Goal: Information Seeking & Learning: Check status

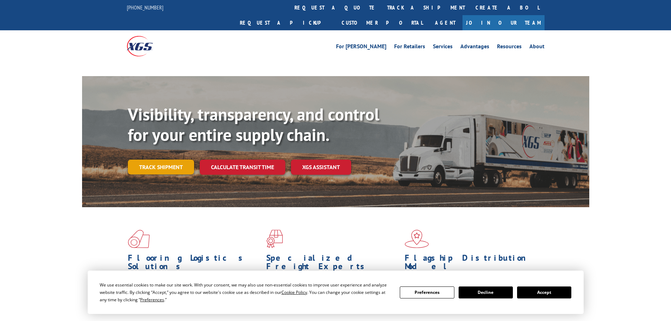
click at [166, 160] on link "Track shipment" at bounding box center [161, 167] width 66 height 15
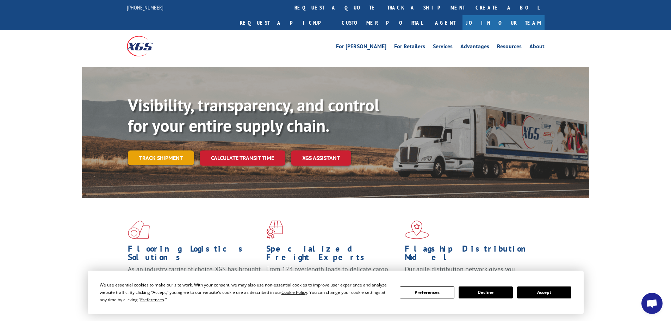
click at [162, 150] on link "Track shipment" at bounding box center [161, 157] width 66 height 15
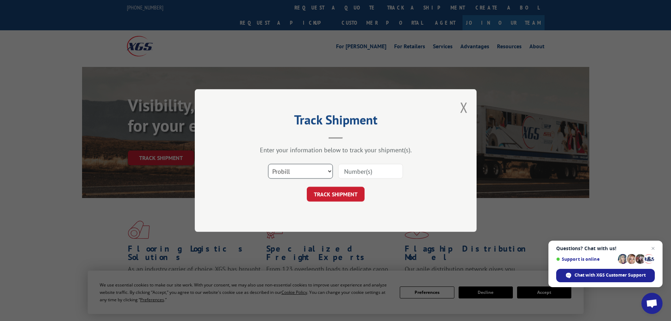
click at [299, 175] on select "Select category... Probill BOL PO" at bounding box center [300, 171] width 65 height 15
select select "bol"
click at [268, 164] on select "Select category... Probill BOL PO" at bounding box center [300, 171] width 65 height 15
click at [361, 166] on input at bounding box center [370, 171] width 65 height 15
paste input "6003253"
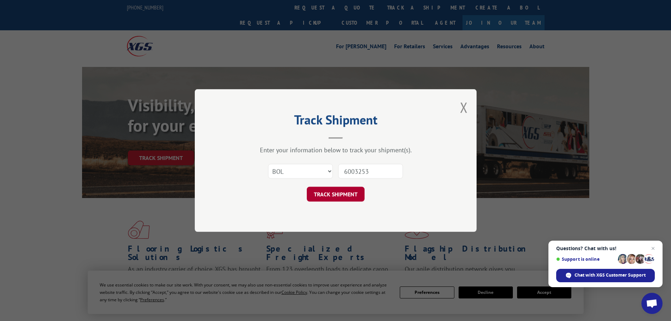
type input "6003253"
click at [341, 193] on button "TRACK SHIPMENT" at bounding box center [336, 194] width 58 height 15
